Goal: Transaction & Acquisition: Purchase product/service

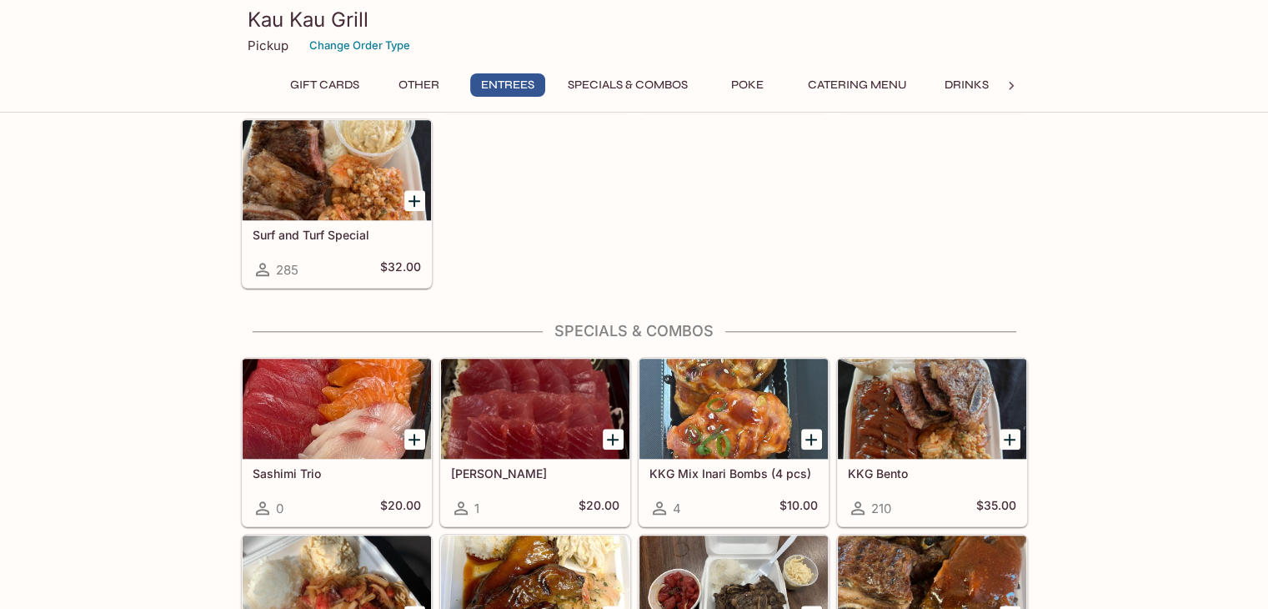
scroll to position [1668, 0]
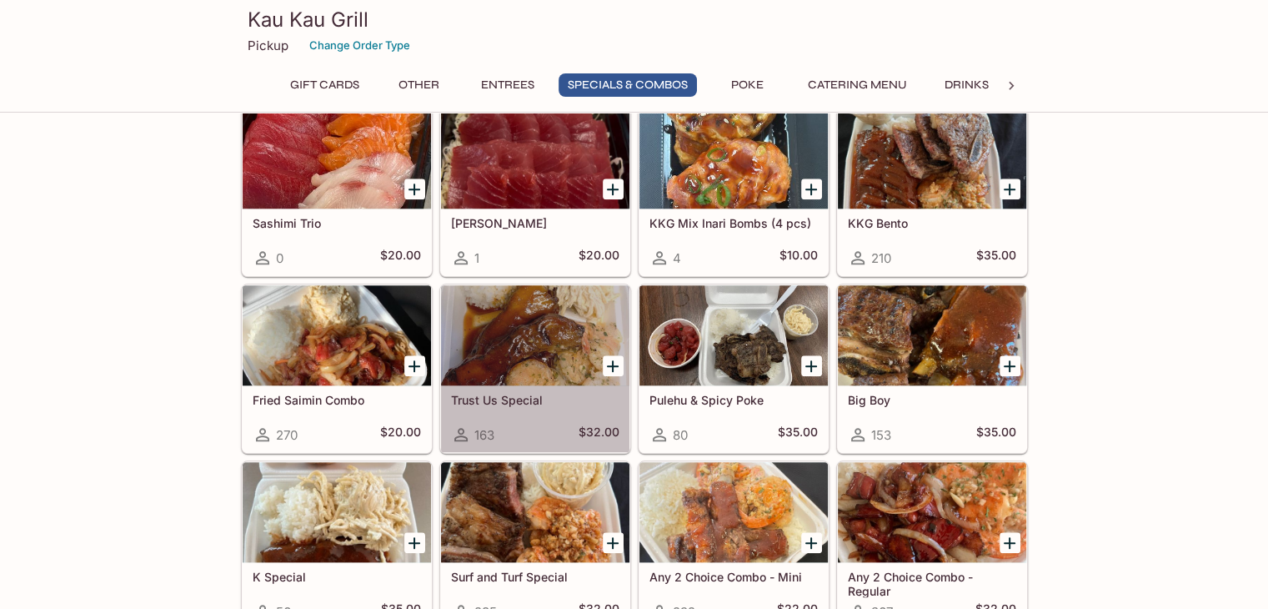
click at [514, 393] on h5 "Trust Us Special" at bounding box center [535, 400] width 168 height 14
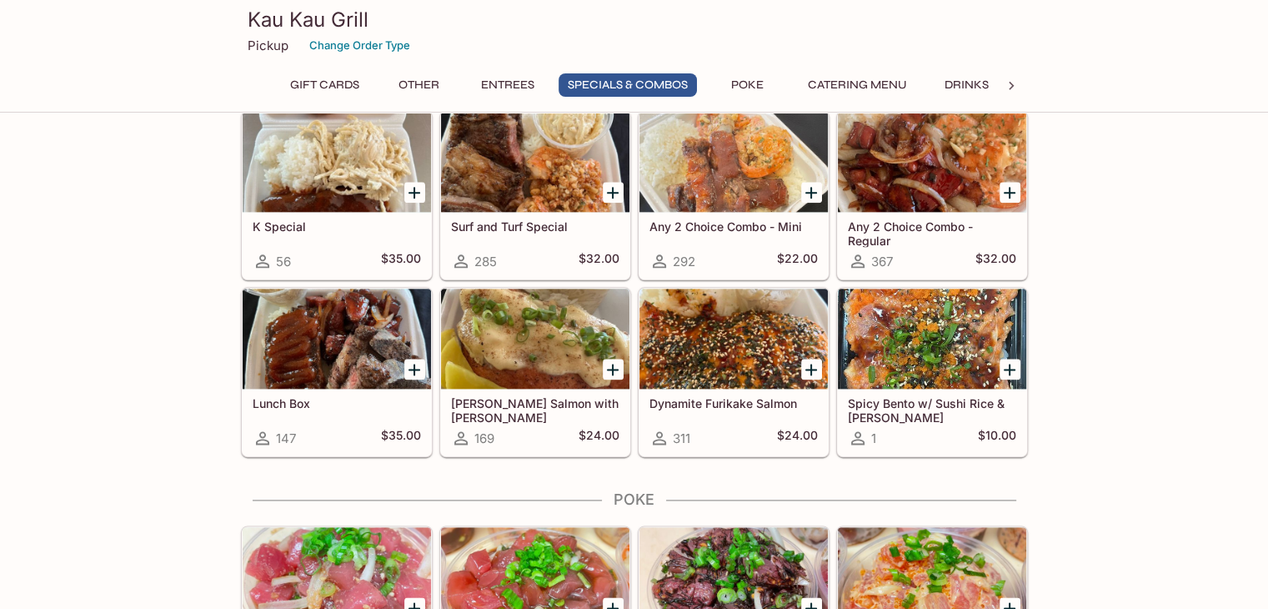
scroll to position [1934, 0]
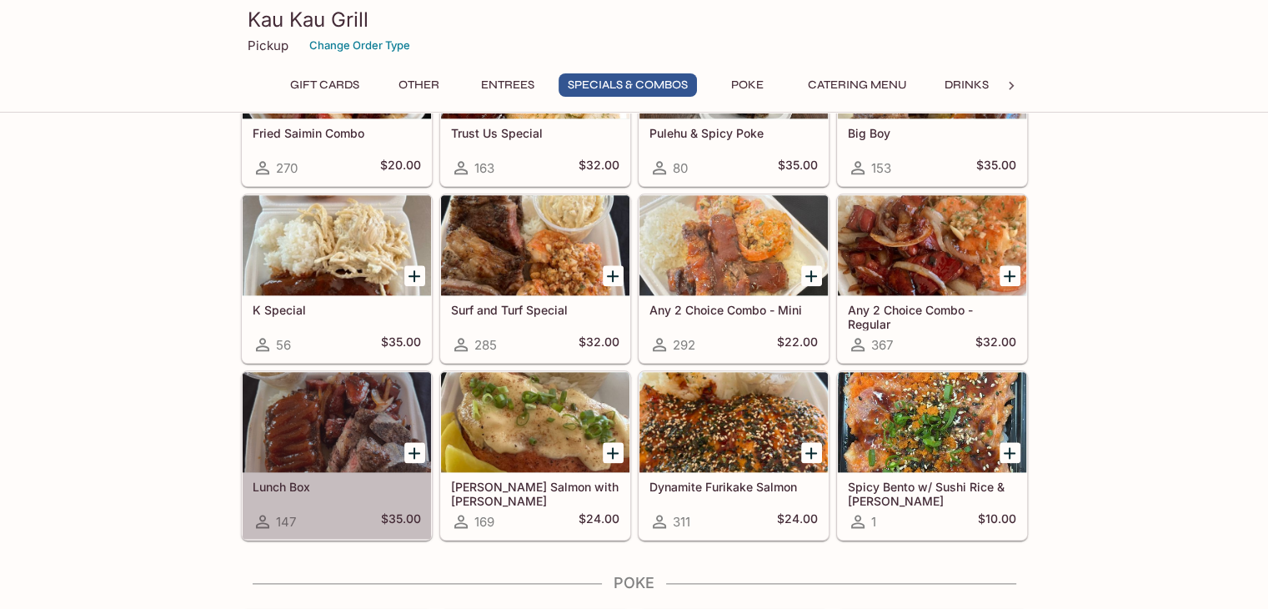
click at [280, 479] on h5 "Lunch Box" at bounding box center [337, 486] width 168 height 14
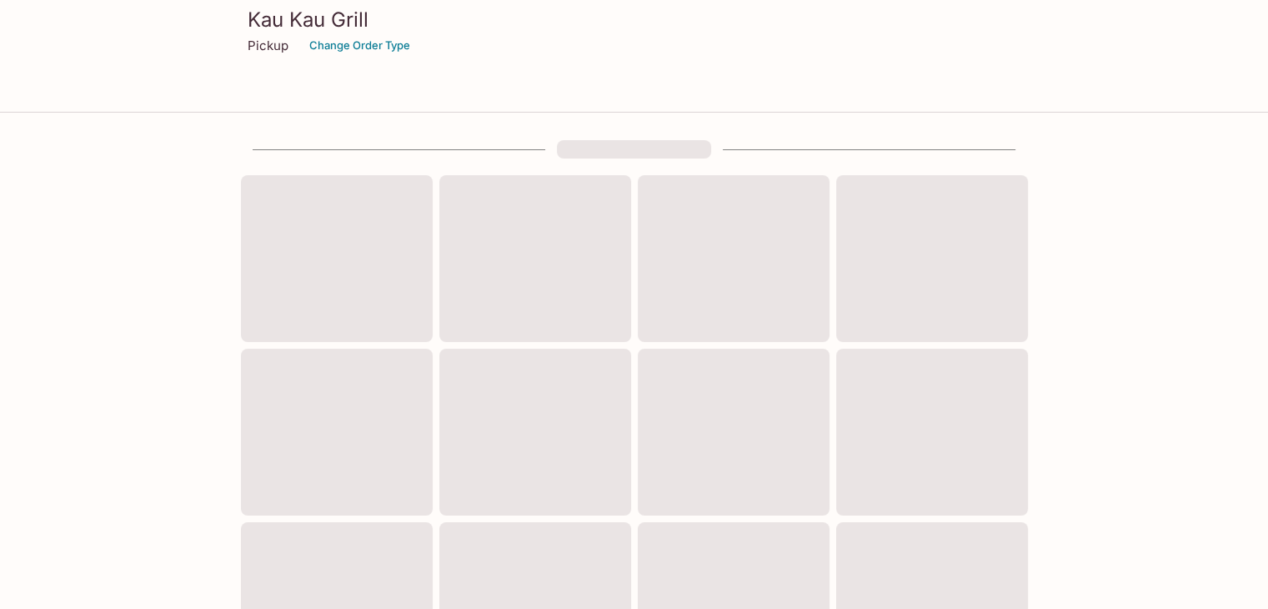
scroll to position [600, 0]
